Goal: Task Accomplishment & Management: Manage account settings

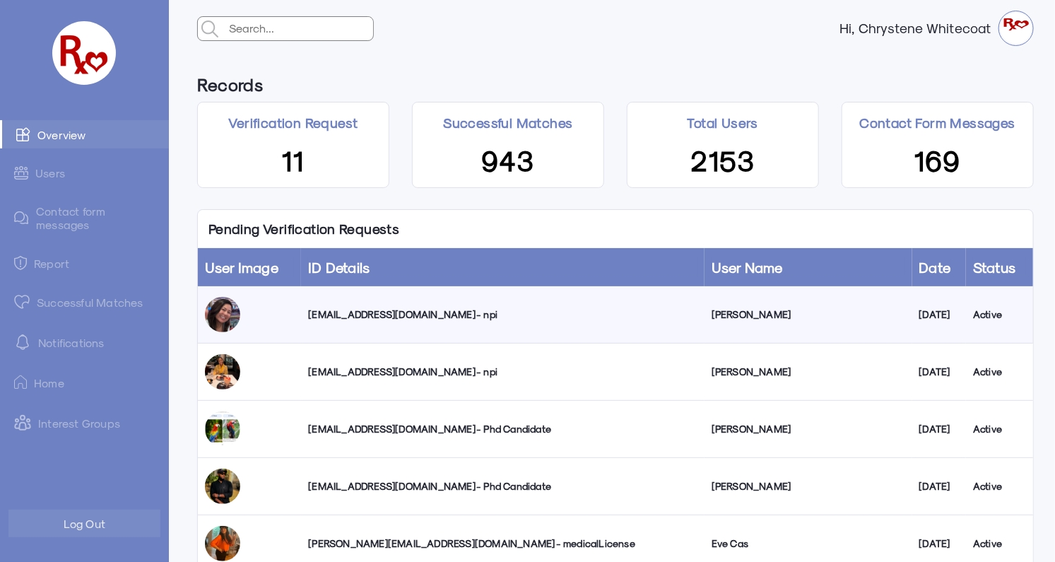
click at [365, 314] on div "[EMAIL_ADDRESS][DOMAIN_NAME] - npi" at bounding box center [502, 314] width 389 height 14
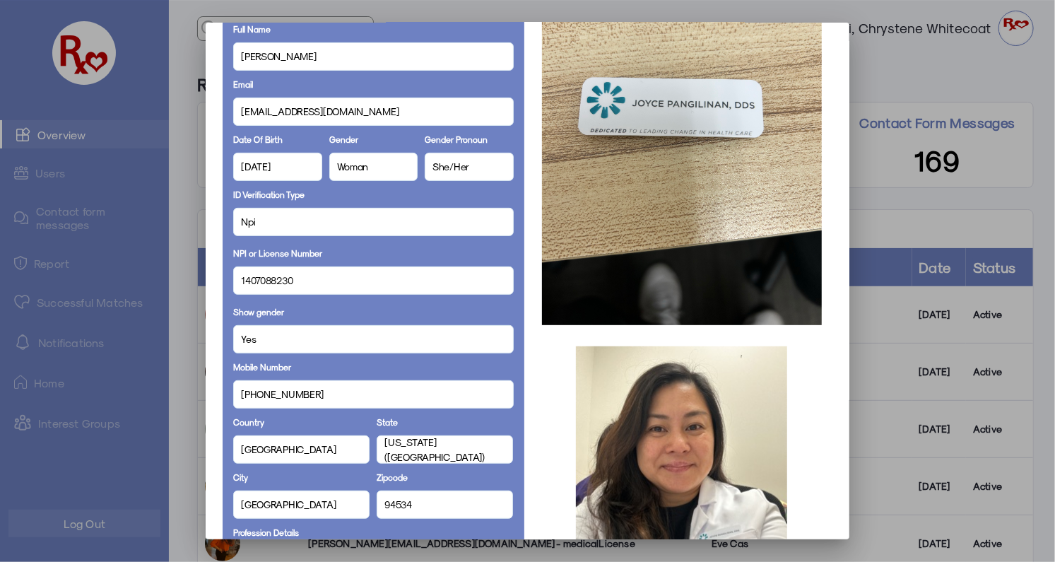
scroll to position [23, 0]
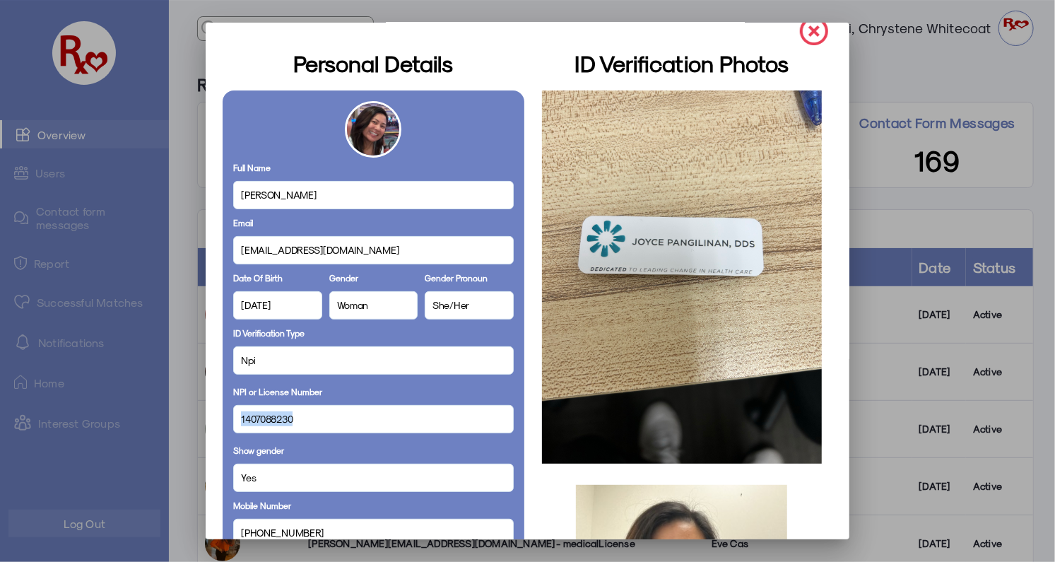
drag, startPoint x: 296, startPoint y: 421, endPoint x: 213, endPoint y: 411, distance: 83.9
click at [213, 411] on mat-dialog-container "Personal Details Full Name [PERSON_NAME] Email [EMAIL_ADDRESS][DOMAIN_NAME] Dat…" at bounding box center [528, 281] width 644 height 516
copy span "1407088230"
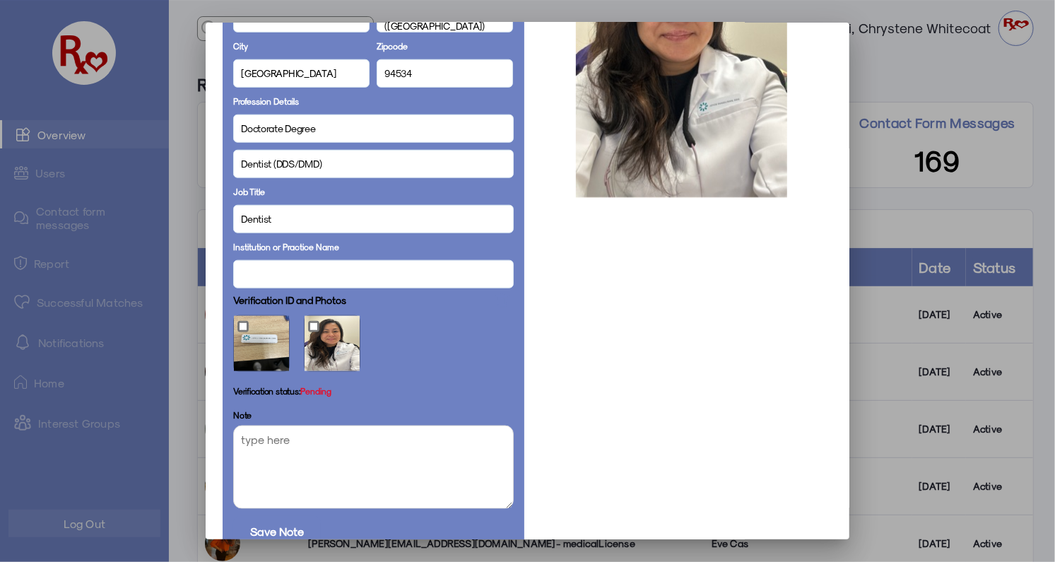
scroll to position [680, 0]
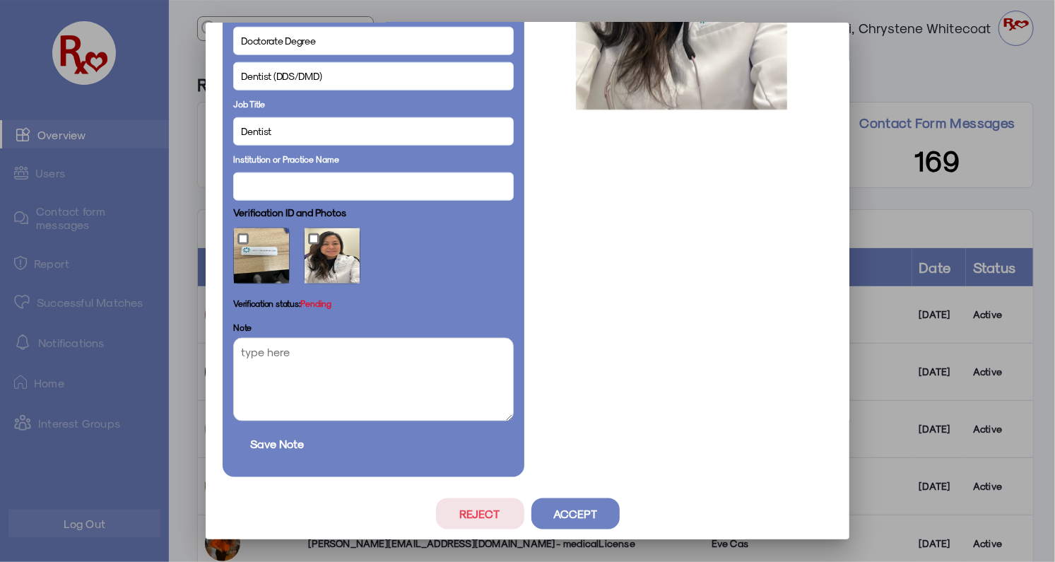
click at [580, 515] on button "Accept" at bounding box center [575, 513] width 88 height 31
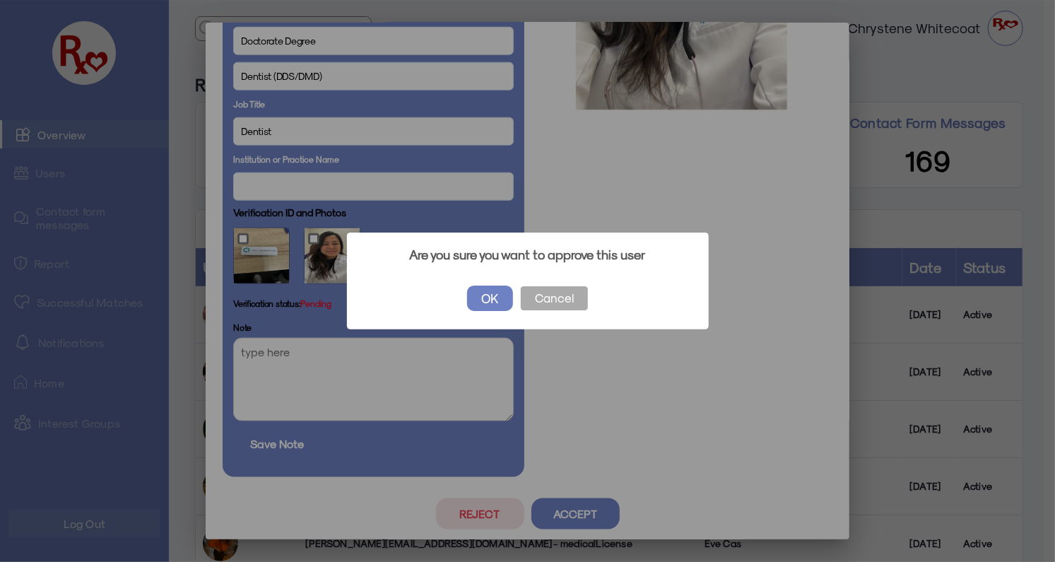
click at [482, 293] on button "OK" at bounding box center [490, 297] width 46 height 25
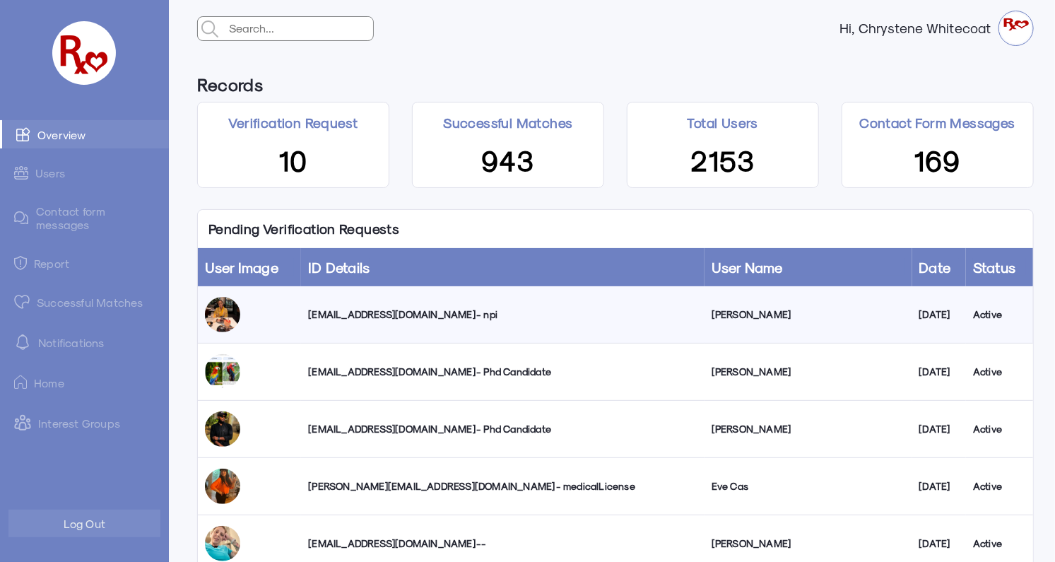
click at [93, 303] on link "Successful Matches" at bounding box center [84, 302] width 169 height 28
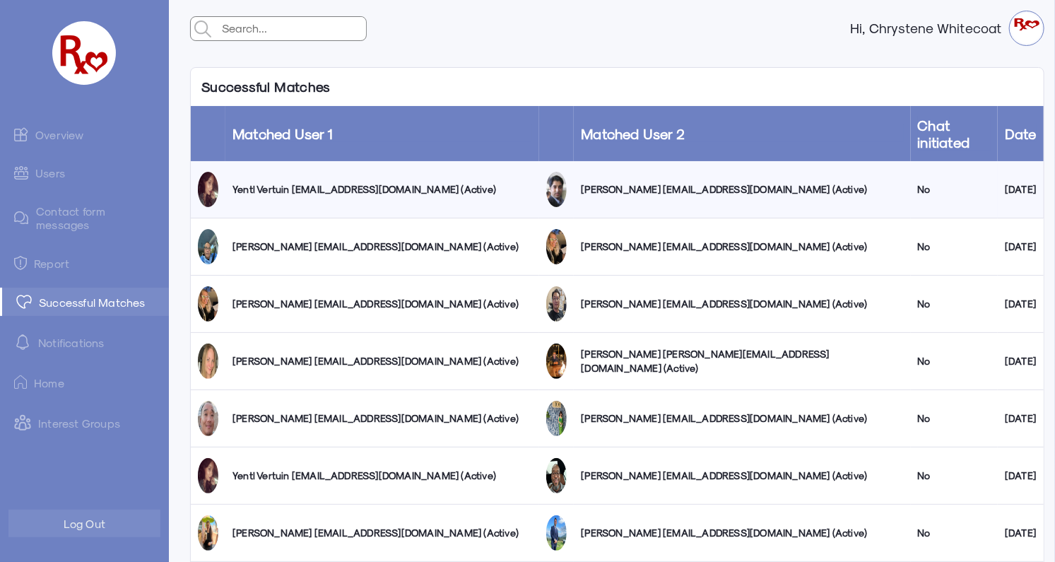
click at [45, 175] on link "Users" at bounding box center [84, 173] width 169 height 28
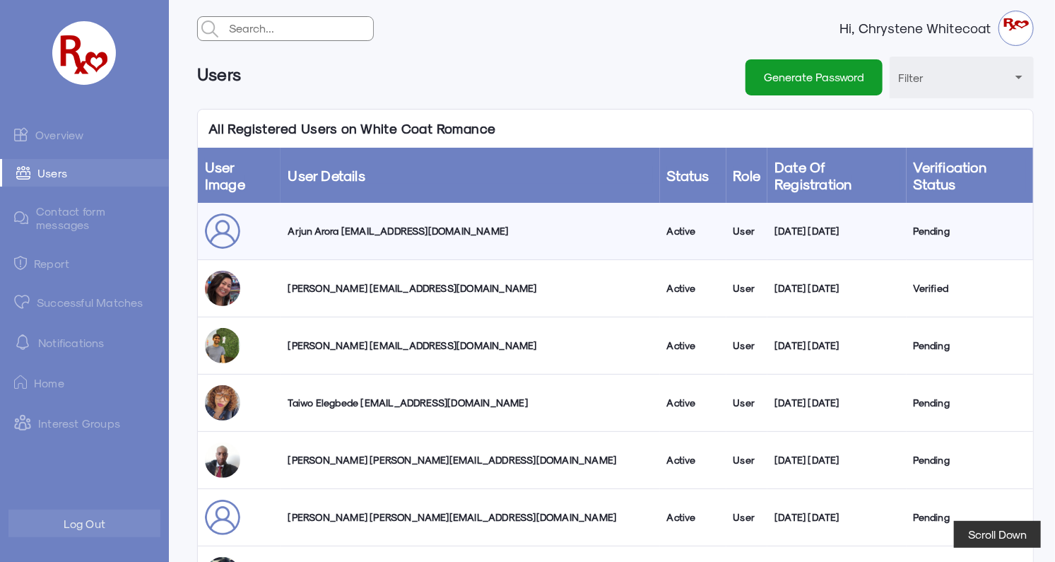
click at [76, 133] on link "Overview" at bounding box center [84, 134] width 169 height 28
